Goal: Task Accomplishment & Management: Manage account settings

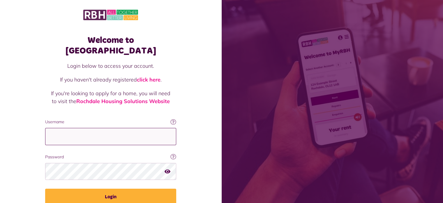
click at [99, 128] on input "Username" at bounding box center [110, 136] width 131 height 17
type input "**********"
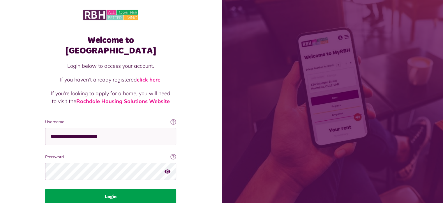
click at [108, 188] on button "Login" at bounding box center [110, 196] width 131 height 16
click at [111, 188] on button "Login" at bounding box center [110, 196] width 131 height 16
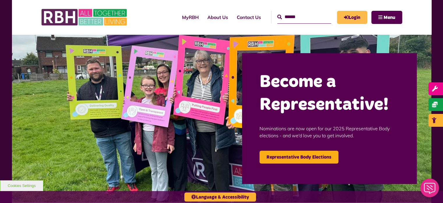
click at [357, 11] on link "Login" at bounding box center [352, 17] width 30 height 13
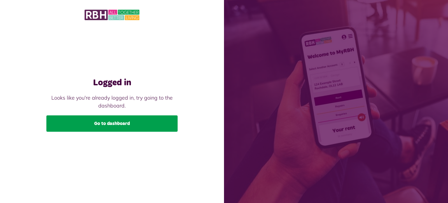
click at [121, 122] on link "Go to dashboard" at bounding box center [111, 123] width 131 height 16
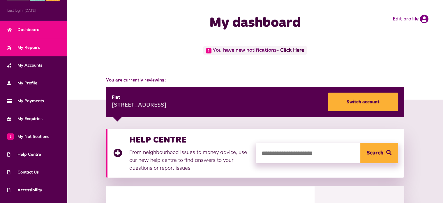
scroll to position [29, 0]
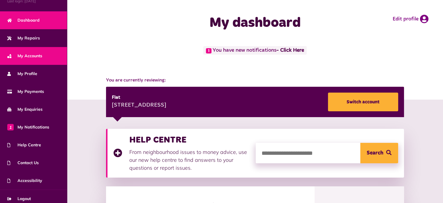
click at [44, 51] on link "My Accounts" at bounding box center [33, 56] width 67 height 18
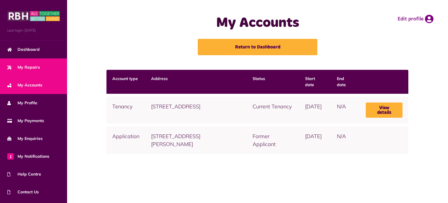
click at [40, 64] on link "My Repairs" at bounding box center [33, 67] width 67 height 18
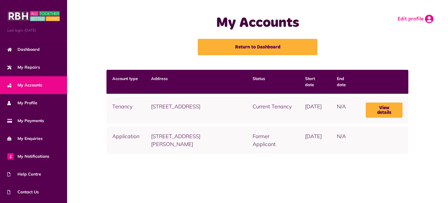
click at [423, 20] on link "Edit profile" at bounding box center [415, 19] width 36 height 9
